Goal: Task Accomplishment & Management: Manage account settings

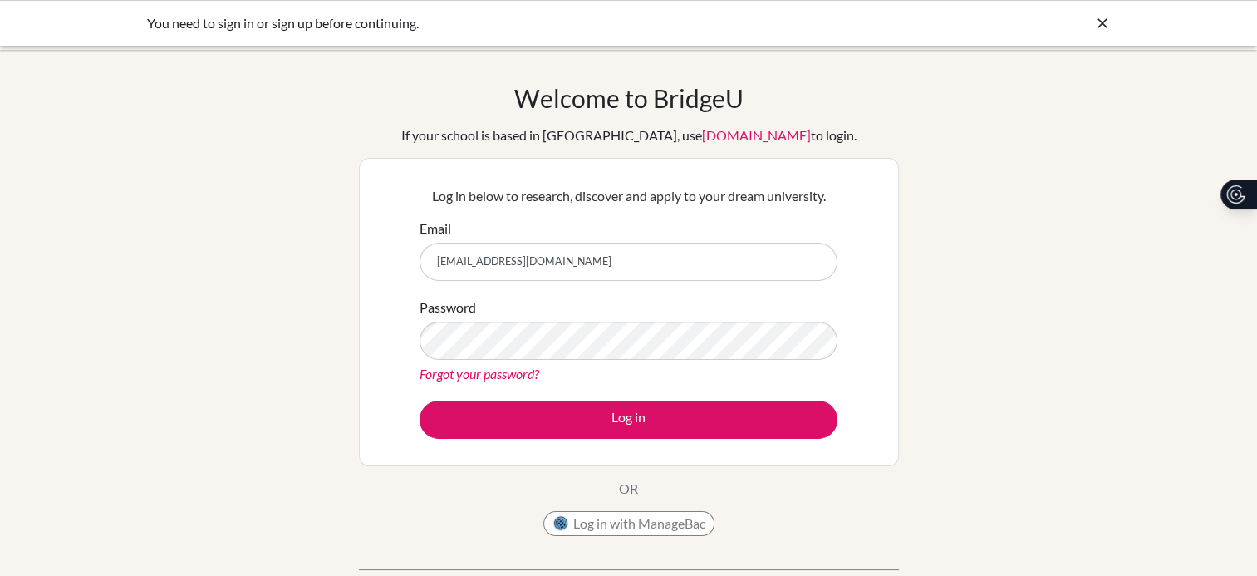
click at [420, 400] on button "Log in" at bounding box center [629, 419] width 418 height 38
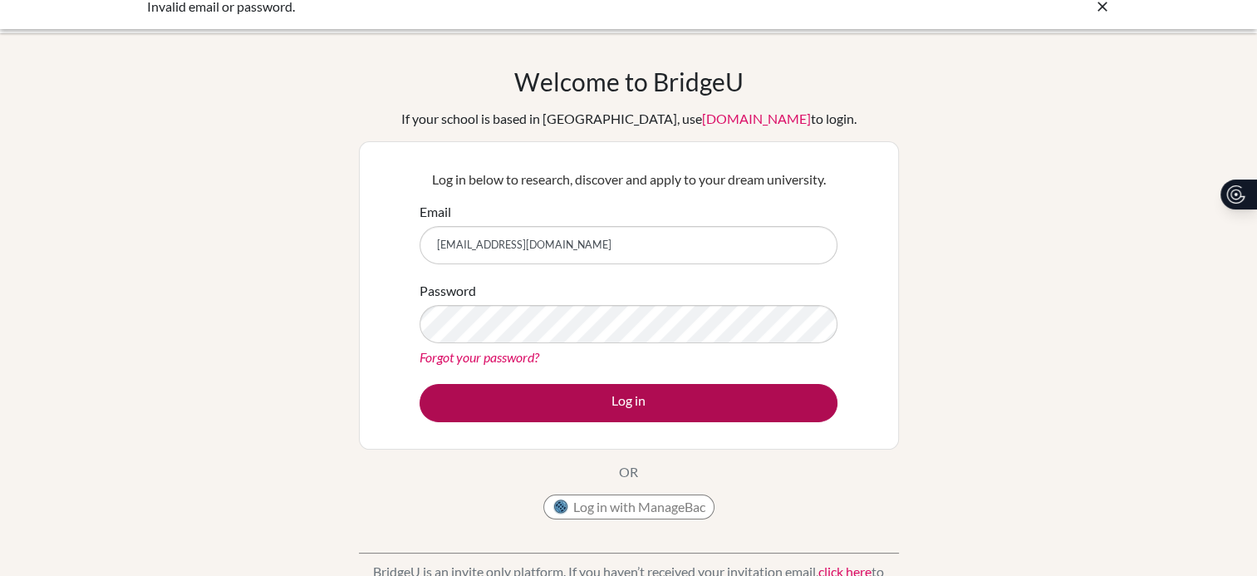
scroll to position [28, 0]
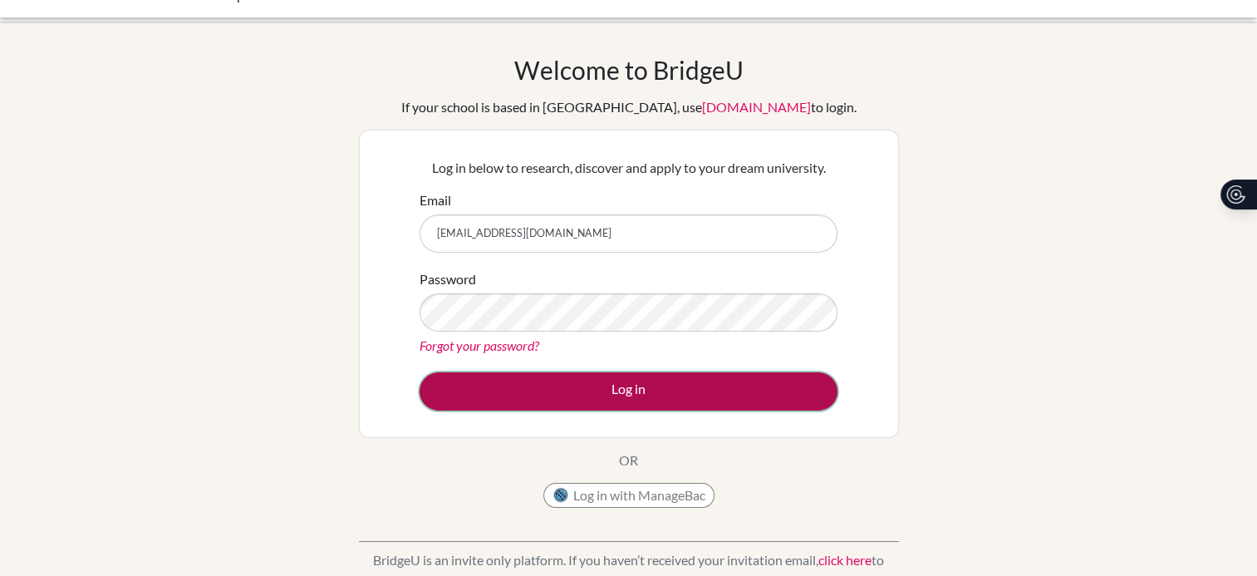
click at [613, 403] on button "Log in" at bounding box center [629, 391] width 418 height 38
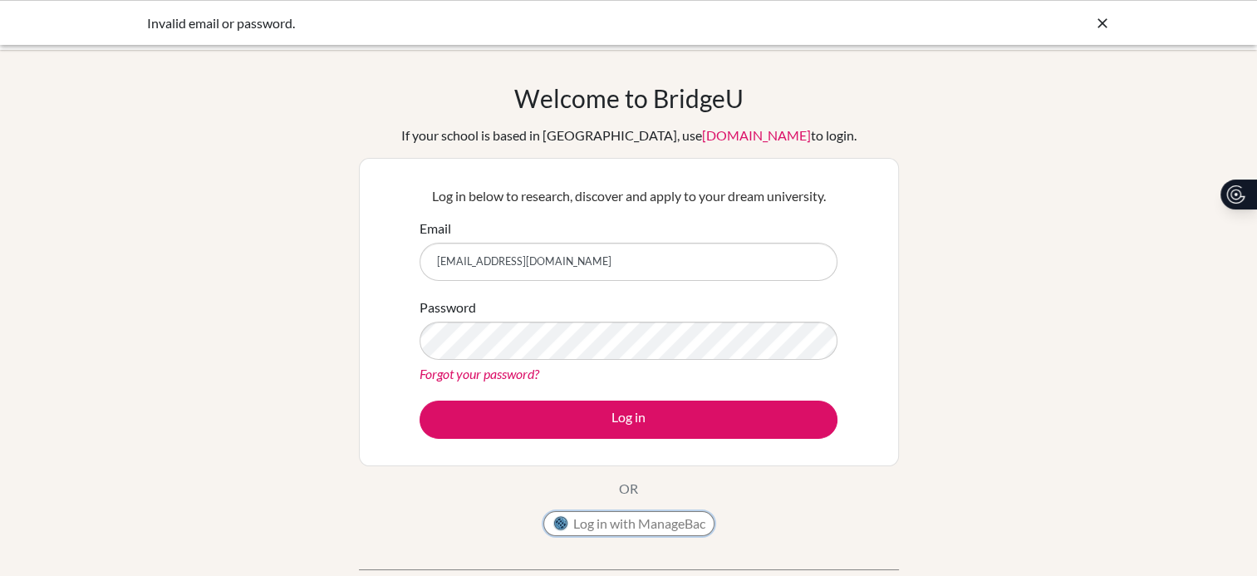
click at [612, 519] on button "Log in with ManageBac" at bounding box center [628, 523] width 171 height 25
